Goal: Transaction & Acquisition: Purchase product/service

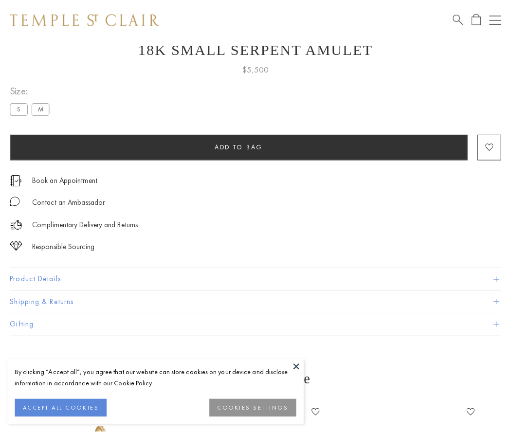
scroll to position [39, 0]
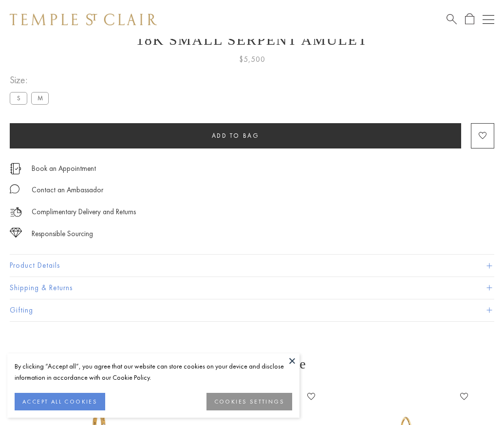
click at [235, 135] on span "Add to bag" at bounding box center [236, 135] width 48 height 8
